Goal: Task Accomplishment & Management: Manage account settings

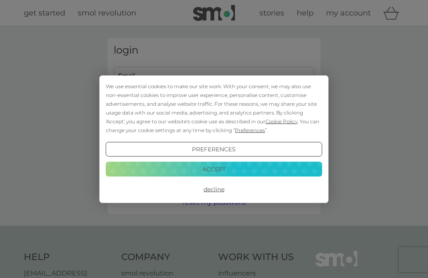
click at [211, 165] on button "Accept" at bounding box center [214, 169] width 216 height 15
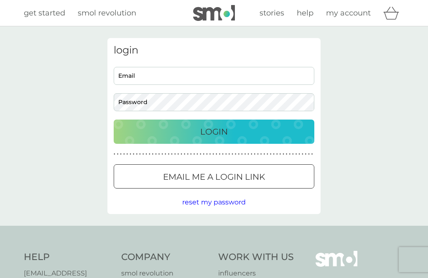
click at [125, 78] on input "Email" at bounding box center [214, 76] width 201 height 18
type input "[EMAIL_ADDRESS][DOMAIN_NAME]"
click at [214, 131] on button "Login" at bounding box center [214, 131] width 201 height 24
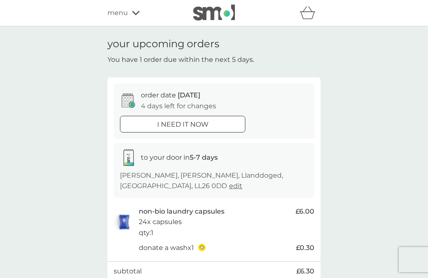
click at [138, 11] on icon at bounding box center [136, 12] width 8 height 5
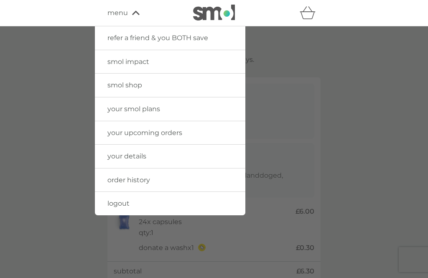
click at [168, 157] on link "your details" at bounding box center [170, 156] width 150 height 23
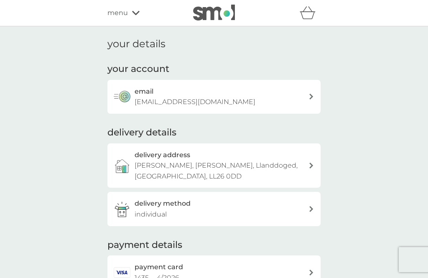
click at [308, 163] on div at bounding box center [311, 166] width 6 height 6
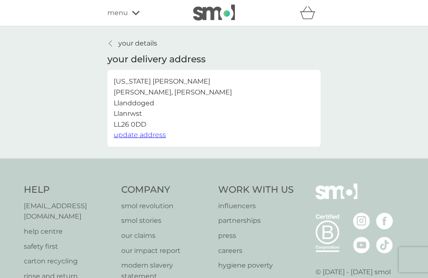
click at [152, 134] on span "update address" at bounding box center [140, 135] width 52 height 8
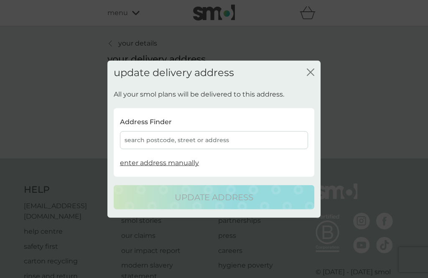
click at [134, 140] on div "search postcode, street or address" at bounding box center [214, 140] width 188 height 18
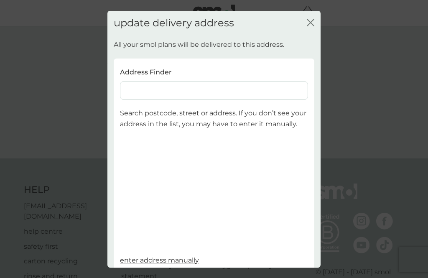
click at [130, 81] on input at bounding box center [214, 90] width 188 height 18
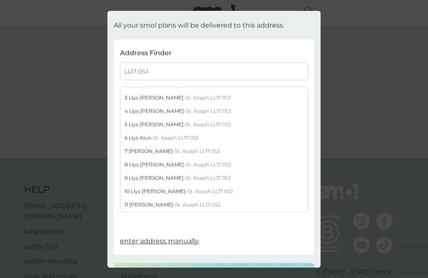
scroll to position [19, 0]
type input "LL17 0SJ"
click at [147, 105] on div "[STREET_ADDRESS]" at bounding box center [213, 111] width 187 height 13
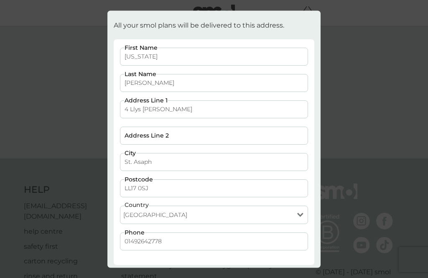
click at [168, 232] on input "01492642778" at bounding box center [214, 241] width 188 height 18
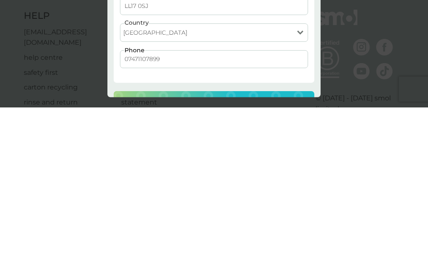
scroll to position [30, 0]
type input "07471107899"
click at [207, 267] on p "update address" at bounding box center [214, 273] width 79 height 13
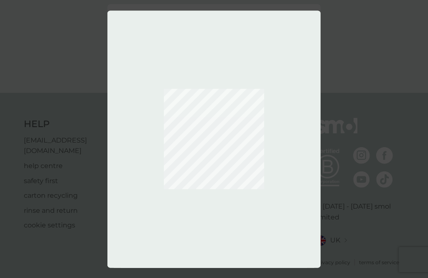
scroll to position [55, 0]
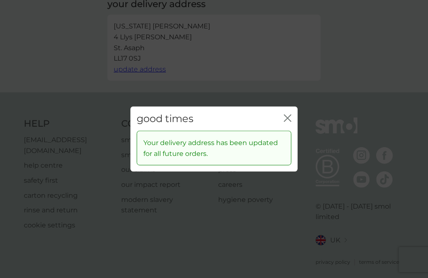
click at [291, 116] on icon "close" at bounding box center [288, 118] width 8 height 8
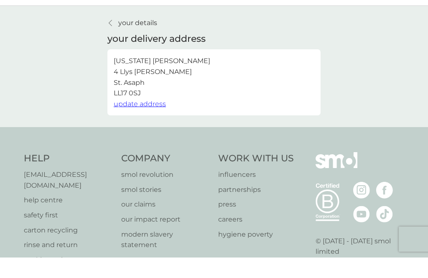
scroll to position [21, 0]
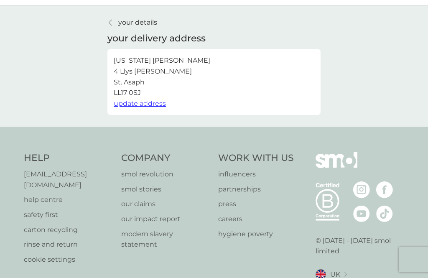
click at [112, 24] on icon at bounding box center [110, 22] width 3 height 7
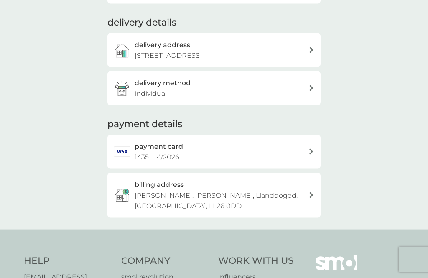
scroll to position [110, 0]
click at [309, 148] on icon at bounding box center [311, 151] width 4 height 6
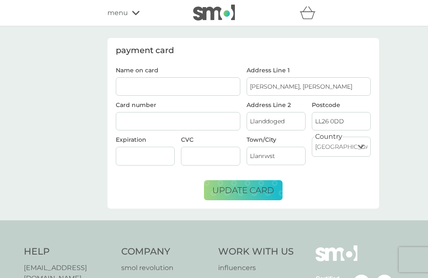
click at [247, 191] on span "update card" at bounding box center [243, 190] width 62 height 10
type input "REV V A [PERSON_NAME]"
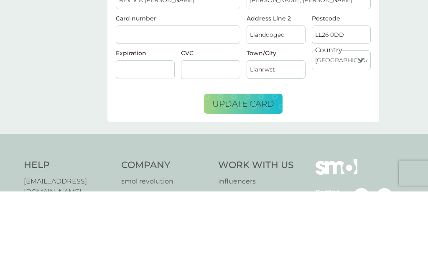
click at [249, 185] on span "update card" at bounding box center [243, 190] width 62 height 10
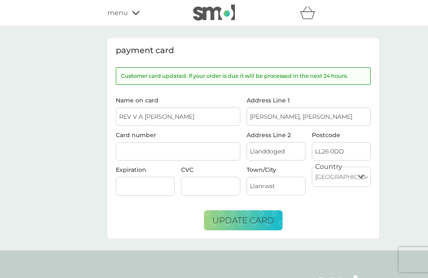
click at [138, 10] on div "menu" at bounding box center [142, 13] width 71 height 11
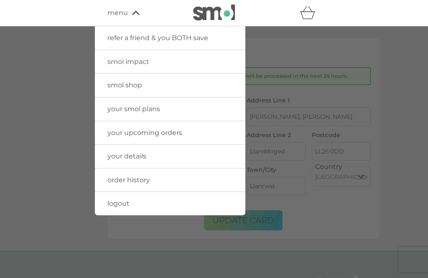
click at [181, 133] on span "your upcoming orders" at bounding box center [144, 133] width 75 height 8
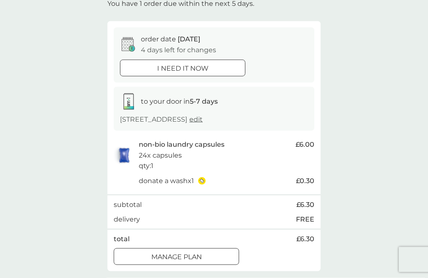
scroll to position [67, 0]
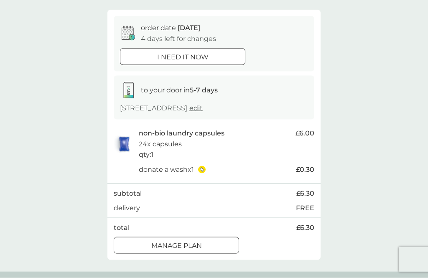
click at [186, 243] on div at bounding box center [176, 245] width 30 height 9
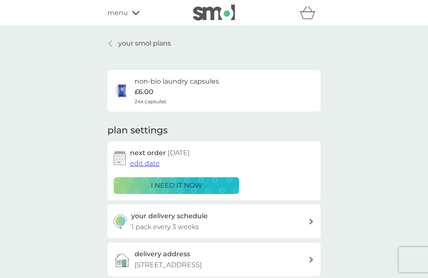
click at [121, 156] on img at bounding box center [120, 158] width 12 height 14
click at [145, 163] on span "edit date" at bounding box center [145, 163] width 30 height 8
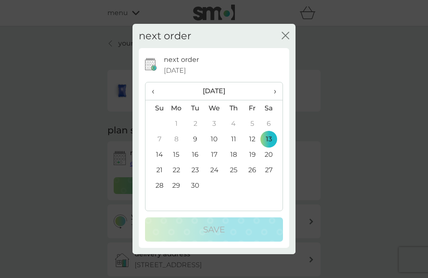
click at [276, 100] on span "›" at bounding box center [272, 91] width 8 height 18
click at [159, 162] on td "12" at bounding box center [155, 154] width 21 height 15
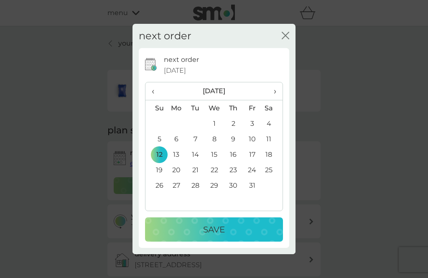
click at [175, 162] on td "13" at bounding box center [176, 154] width 19 height 15
click at [199, 162] on td "14" at bounding box center [195, 154] width 19 height 15
click at [214, 236] on p "Save" at bounding box center [214, 229] width 22 height 13
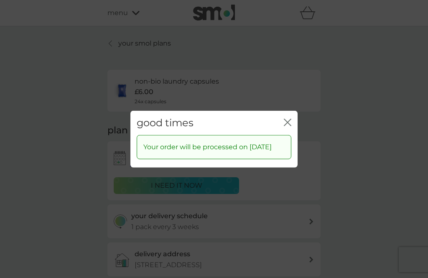
click at [288, 126] on icon "close" at bounding box center [288, 122] width 8 height 8
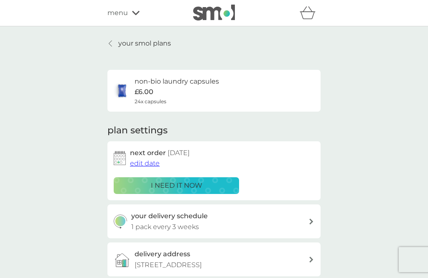
click at [113, 43] on div at bounding box center [111, 43] width 6 height 7
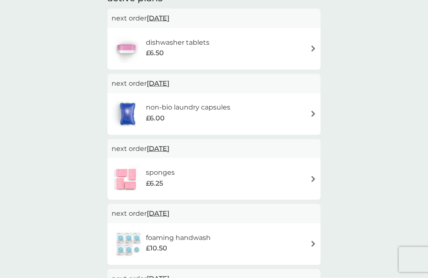
scroll to position [157, 0]
click at [312, 177] on img at bounding box center [313, 178] width 6 height 6
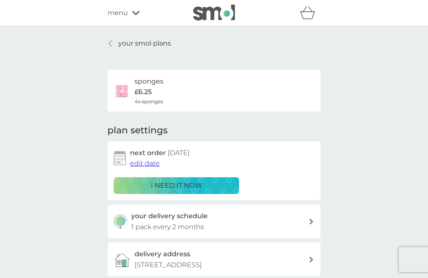
click at [144, 163] on span "edit date" at bounding box center [145, 163] width 30 height 8
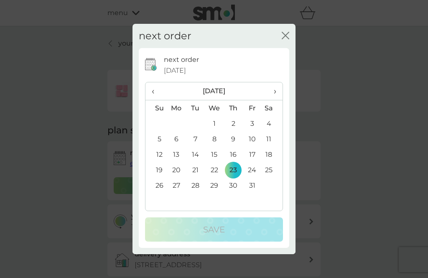
click at [276, 100] on span "›" at bounding box center [272, 91] width 8 height 18
click at [277, 100] on th "›" at bounding box center [272, 91] width 21 height 18
click at [273, 100] on span "›" at bounding box center [272, 91] width 8 height 18
click at [274, 100] on span "›" at bounding box center [272, 91] width 8 height 18
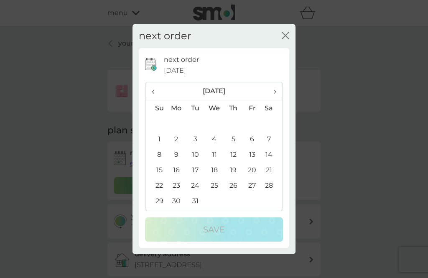
click at [150, 100] on th "‹" at bounding box center [155, 91] width 21 height 18
click at [176, 147] on td "2" at bounding box center [176, 138] width 19 height 15
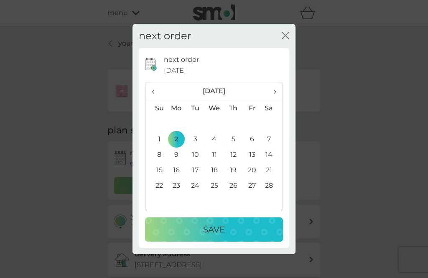
click at [213, 236] on p "Save" at bounding box center [214, 229] width 22 height 13
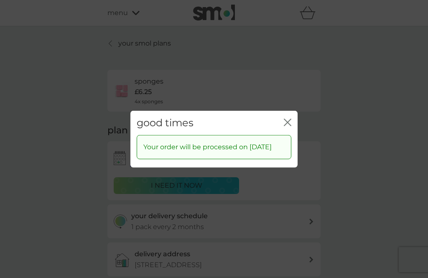
click at [286, 126] on icon "close" at bounding box center [288, 122] width 8 height 8
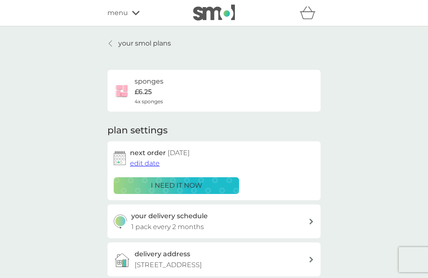
click at [114, 41] on link "your smol plans" at bounding box center [138, 43] width 63 height 11
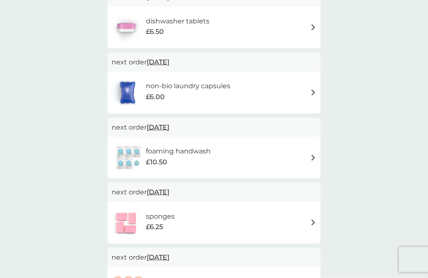
scroll to position [179, 0]
click at [168, 123] on span "[DATE]" at bounding box center [158, 126] width 23 height 16
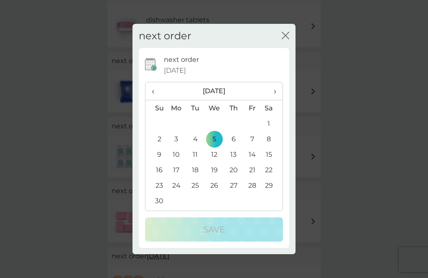
click at [277, 100] on th "›" at bounding box center [272, 91] width 21 height 18
click at [274, 100] on span "›" at bounding box center [272, 91] width 8 height 18
click at [175, 147] on td "2" at bounding box center [176, 138] width 19 height 15
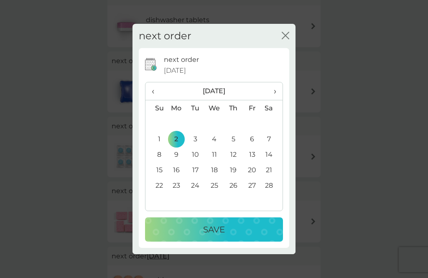
click at [210, 236] on p "Save" at bounding box center [214, 229] width 22 height 13
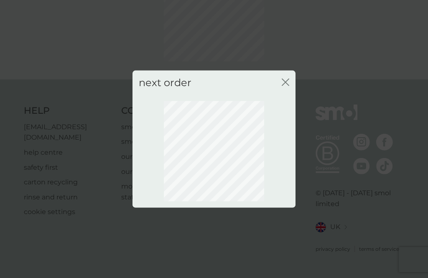
scroll to position [45, 0]
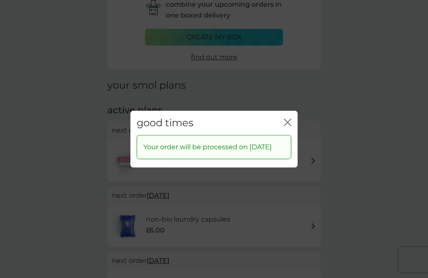
click at [287, 126] on icon "close" at bounding box center [288, 122] width 8 height 8
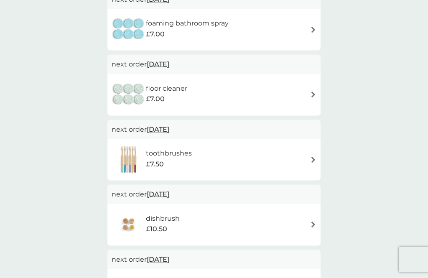
scroll to position [632, 0]
click at [311, 156] on img at bounding box center [313, 159] width 6 height 6
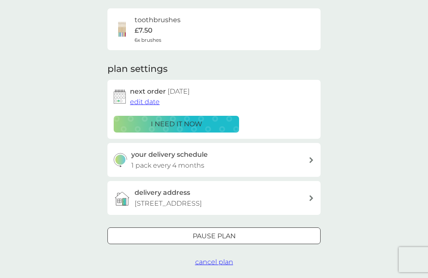
scroll to position [75, 0]
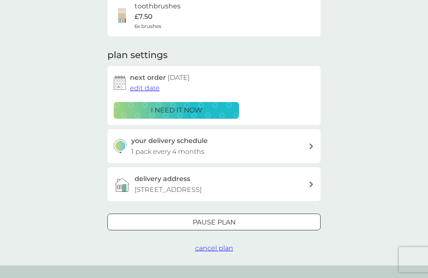
click at [219, 221] on div at bounding box center [214, 222] width 30 height 9
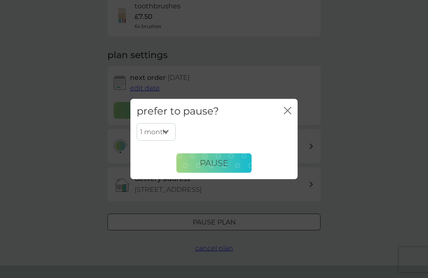
click at [165, 141] on select "1 month 2 months 3 months 4 months 5 months 6 months" at bounding box center [156, 132] width 39 height 18
select select "6"
click at [219, 168] on span "Pause" at bounding box center [214, 163] width 28 height 10
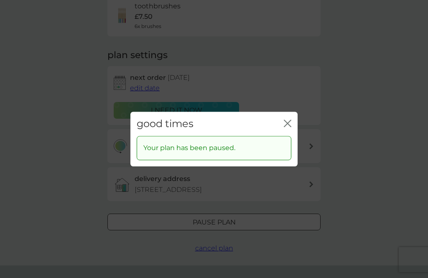
click at [287, 127] on icon "close" at bounding box center [288, 123] width 8 height 8
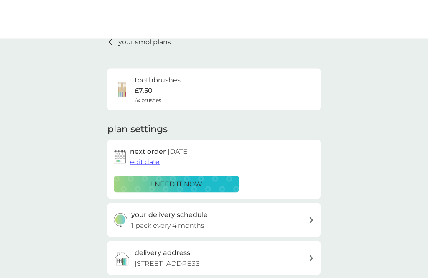
scroll to position [0, 0]
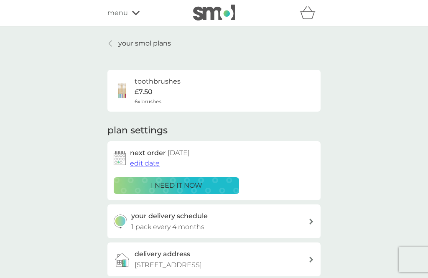
click at [115, 43] on link "your smol plans" at bounding box center [138, 43] width 63 height 11
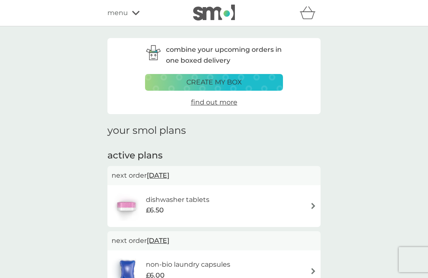
click at [125, 14] on span "menu" at bounding box center [117, 13] width 20 height 11
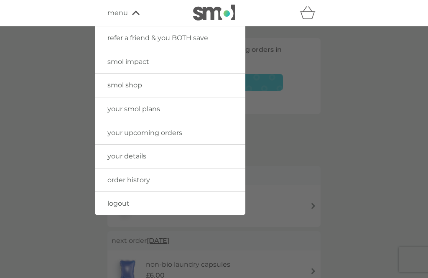
click at [144, 86] on link "smol shop" at bounding box center [170, 85] width 150 height 23
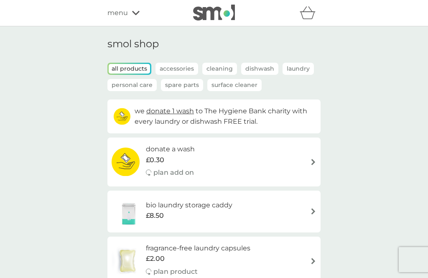
click at [180, 88] on p "Spare Parts" at bounding box center [182, 85] width 42 height 12
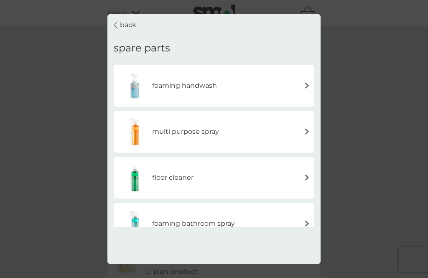
click at [120, 20] on p "back" at bounding box center [128, 25] width 16 height 11
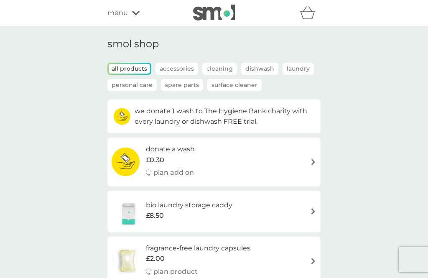
click at [256, 70] on p "Dishwash" at bounding box center [259, 69] width 37 height 12
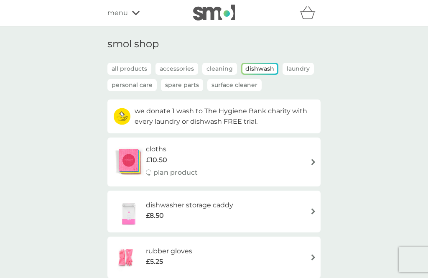
click at [135, 71] on p "all products" at bounding box center [129, 69] width 44 height 12
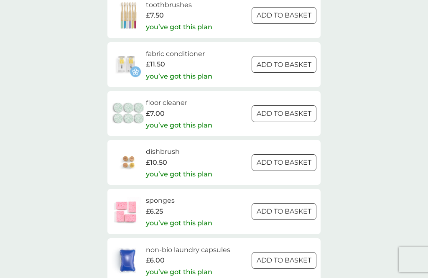
scroll to position [950, 0]
click at [186, 147] on h6 "dishbrush" at bounding box center [179, 152] width 66 height 11
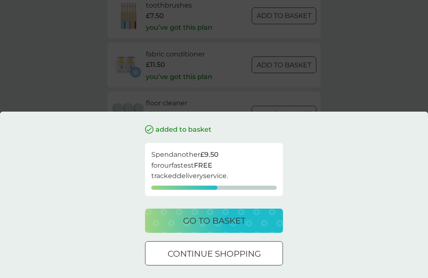
click at [204, 221] on p "go to basket" at bounding box center [214, 220] width 62 height 13
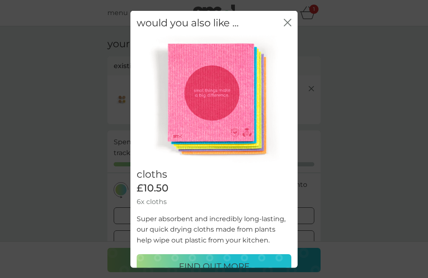
click at [287, 18] on icon "close" at bounding box center [288, 22] width 8 height 8
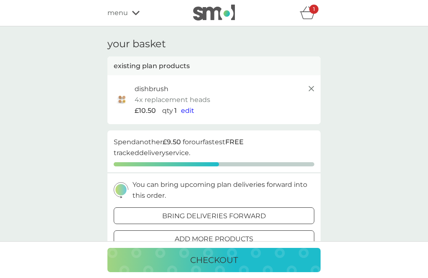
click at [311, 90] on icon at bounding box center [311, 89] width 10 height 10
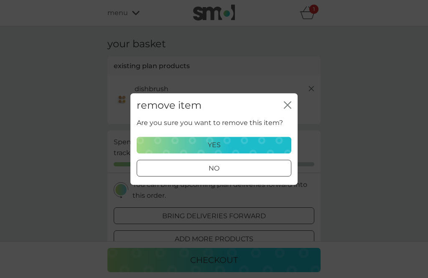
click at [217, 148] on p "yes" at bounding box center [214, 145] width 13 height 11
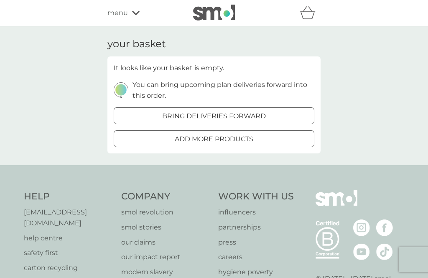
click at [130, 15] on div "menu" at bounding box center [142, 13] width 71 height 11
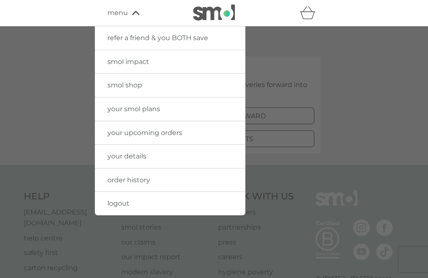
click at [166, 156] on link "your details" at bounding box center [170, 156] width 150 height 23
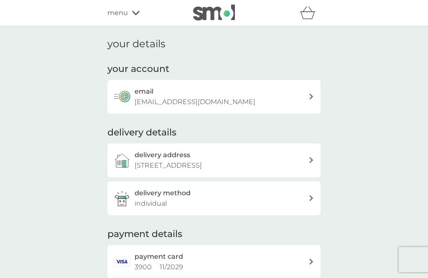
click at [128, 14] on div "menu" at bounding box center [142, 13] width 71 height 11
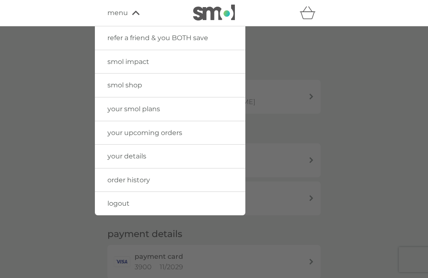
click at [202, 183] on link "order history" at bounding box center [170, 179] width 150 height 23
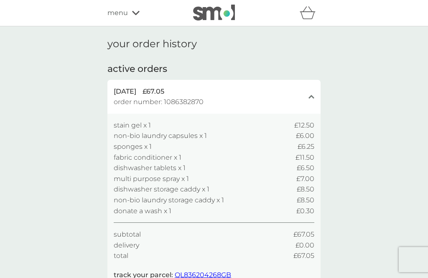
click at [132, 17] on div "menu" at bounding box center [142, 13] width 71 height 11
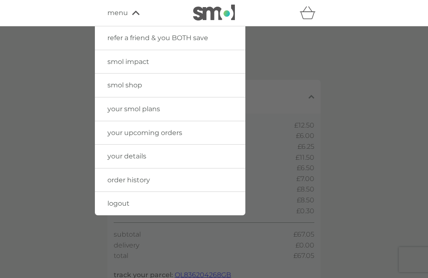
click at [133, 16] on div "menu" at bounding box center [142, 13] width 71 height 11
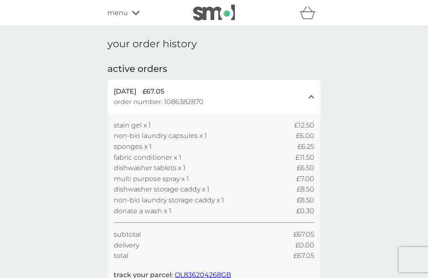
click at [135, 14] on icon at bounding box center [136, 13] width 8 height 4
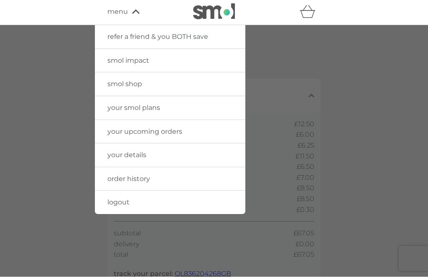
scroll to position [2, 0]
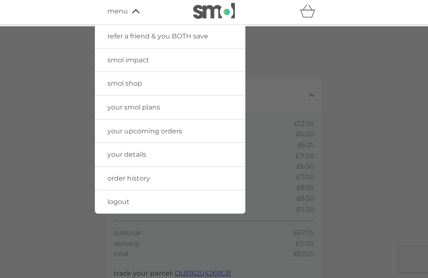
click at [149, 156] on link "your details" at bounding box center [170, 154] width 150 height 23
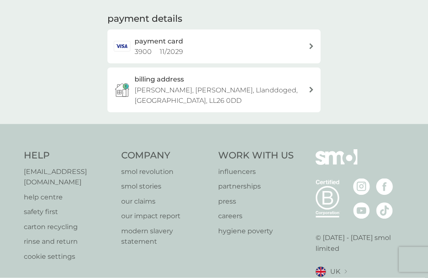
scroll to position [218, 0]
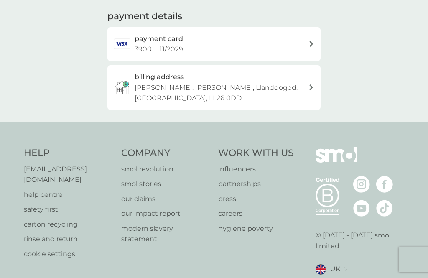
click at [73, 168] on p "[EMAIL_ADDRESS][DOMAIN_NAME]" at bounding box center [68, 174] width 89 height 21
